Goal: Complete application form

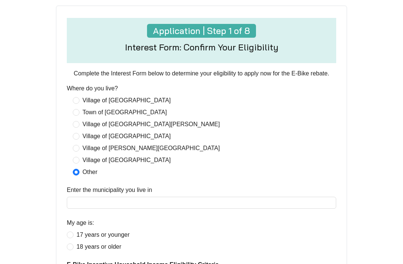
scroll to position [234, 0]
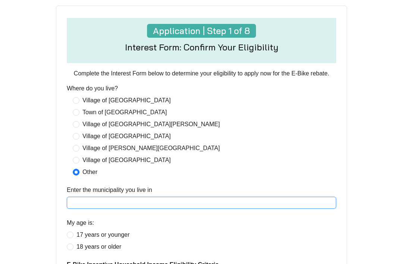
click at [94, 209] on input "Enter the municipality you live in" at bounding box center [202, 203] width 270 height 12
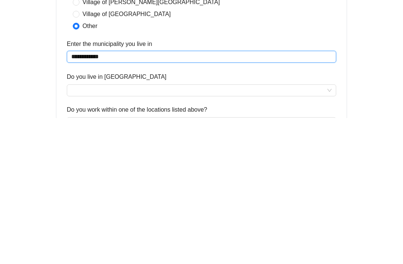
type input "**********"
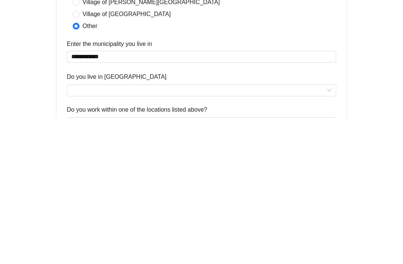
click at [87, 231] on input "Do you live in [GEOGRAPHIC_DATA]" at bounding box center [201, 236] width 261 height 11
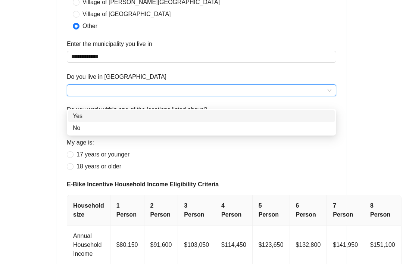
click at [80, 129] on div "No" at bounding box center [202, 128] width 258 height 9
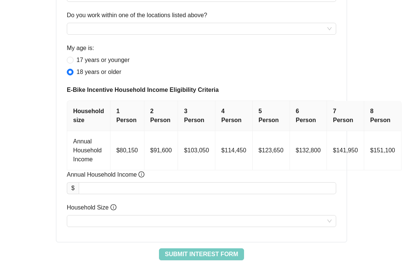
scroll to position [475, 0]
click at [158, 148] on td "$91,600" at bounding box center [161, 150] width 34 height 39
click at [159, 159] on td "$91,600" at bounding box center [161, 150] width 34 height 39
click at [100, 194] on input "Annual Household Income" at bounding box center [207, 188] width 257 height 11
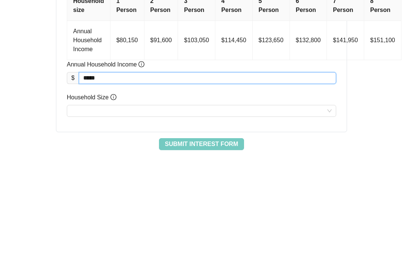
scroll to position [512, 0]
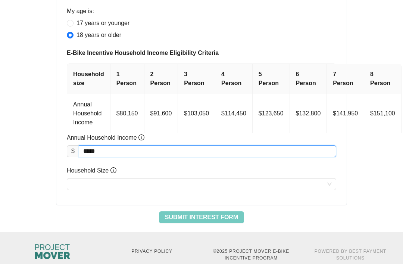
click at [83, 190] on input "Household Size" at bounding box center [201, 183] width 261 height 11
type input "********"
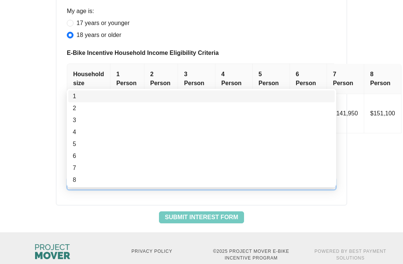
click at [77, 109] on div "2" at bounding box center [202, 108] width 258 height 9
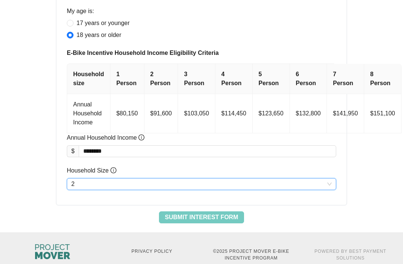
click at [199, 222] on span "Submit Interest Form" at bounding box center [201, 217] width 73 height 9
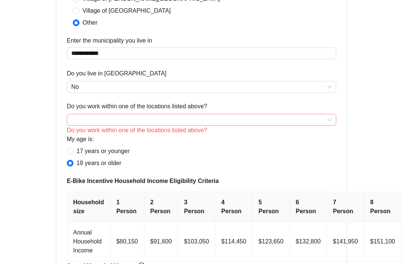
scroll to position [370, 0]
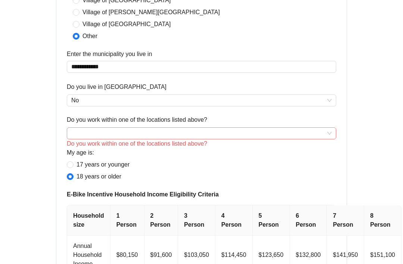
click at [85, 139] on input "Do you work within one of the locations listed above?" at bounding box center [201, 133] width 261 height 11
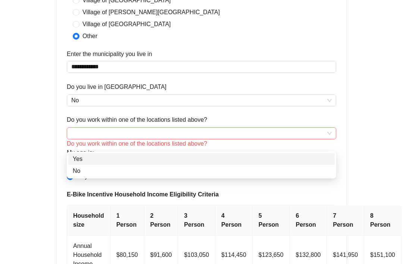
click at [80, 172] on div "No" at bounding box center [202, 171] width 258 height 9
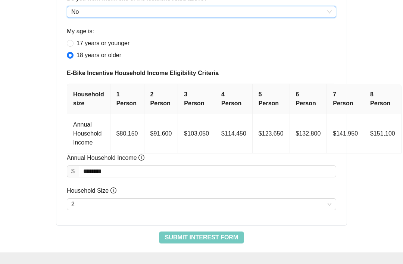
scroll to position [512, 0]
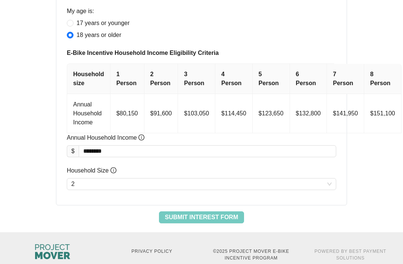
click at [227, 222] on span "Submit Interest Form" at bounding box center [201, 217] width 73 height 9
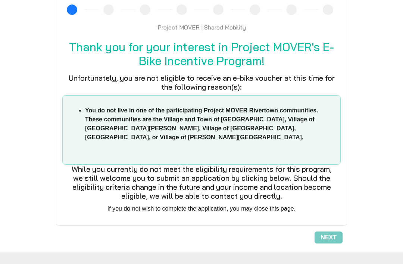
scroll to position [19, 0]
